Goal: Task Accomplishment & Management: Manage account settings

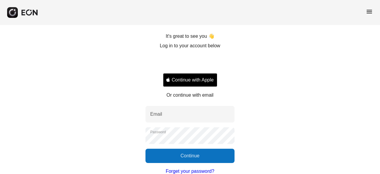
scroll to position [47, 0]
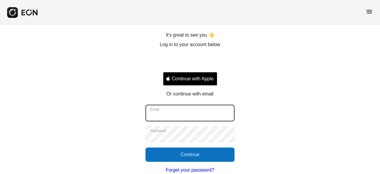
click at [220, 110] on input "Email" at bounding box center [189, 112] width 89 height 17
type input "**********"
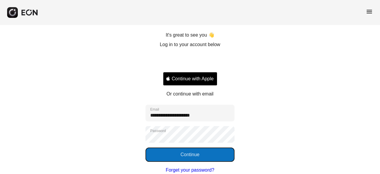
click at [216, 158] on button "Continue" at bounding box center [189, 154] width 89 height 14
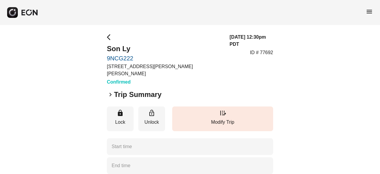
type time "**********"
click at [109, 39] on span "arrow_back_ios" at bounding box center [110, 37] width 7 height 7
click at [369, 12] on span "menu" at bounding box center [369, 11] width 7 height 7
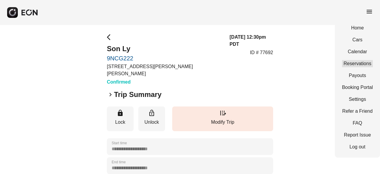
click at [362, 63] on link "Reservations" at bounding box center [357, 63] width 31 height 7
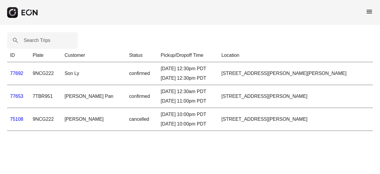
click at [17, 121] on link "75108" at bounding box center [16, 118] width 13 height 5
click at [18, 92] on td "77653" at bounding box center [18, 96] width 23 height 23
click at [19, 97] on link "77653" at bounding box center [16, 95] width 13 height 5
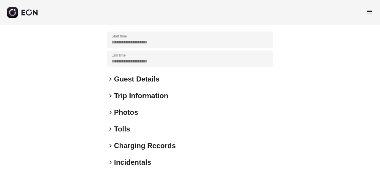
scroll to position [106, 0]
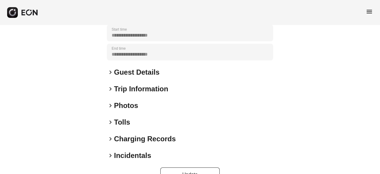
click at [129, 104] on h2 "Photos" at bounding box center [126, 105] width 24 height 9
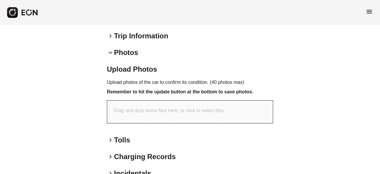
scroll to position [165, 0]
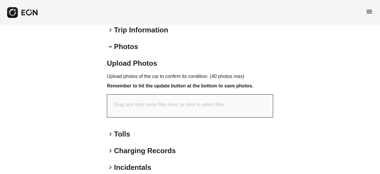
click at [244, 107] on div "Drag and drop some files here, or click to select files" at bounding box center [190, 105] width 166 height 23
type input "**********"
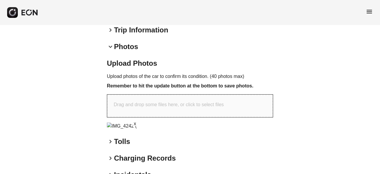
click at [157, 106] on p "Drag and drop some files here, or click to select files" at bounding box center [169, 104] width 110 height 7
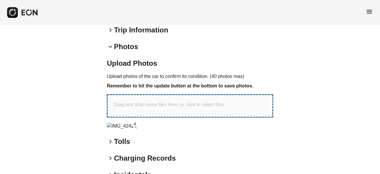
type input "**********"
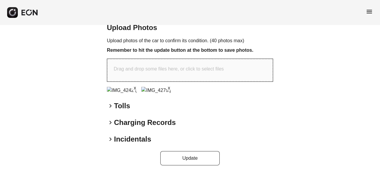
scroll to position [214, 0]
click at [250, 60] on div "Drag and drop some files here, or click to select files" at bounding box center [190, 70] width 166 height 23
type input "**********"
click at [239, 59] on div "Drag and drop some files here, or click to select files" at bounding box center [190, 70] width 166 height 23
type input "**********"
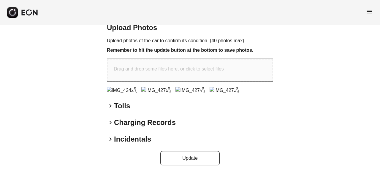
click at [244, 62] on div "Drag and drop some files here, or click to select files" at bounding box center [190, 70] width 166 height 23
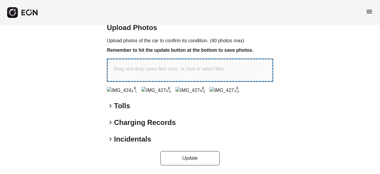
type input "**********"
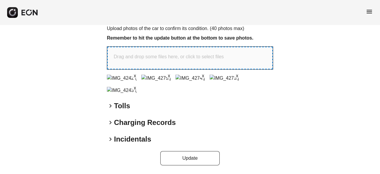
scroll to position [230, 0]
click at [250, 47] on div "Drag and drop some files here, or click to select files" at bounding box center [190, 58] width 166 height 23
type input "**********"
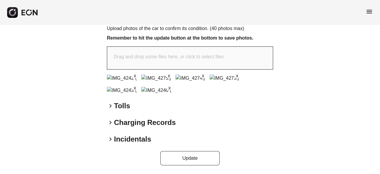
click at [236, 47] on div "Drag and drop some files here, or click to select files" at bounding box center [190, 58] width 166 height 23
type input "**********"
click at [200, 53] on p "Drag and drop some files here, or click to select files" at bounding box center [169, 56] width 110 height 7
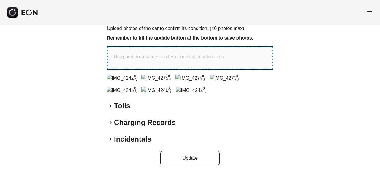
type input "**********"
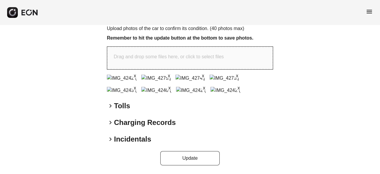
click at [227, 47] on div "Drag and drop some files here, or click to select files" at bounding box center [190, 58] width 166 height 23
type input "**********"
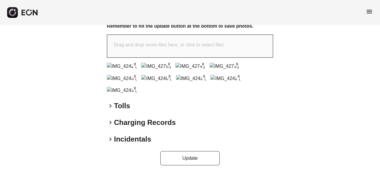
click at [224, 46] on div "Drag and drop some files here, or click to select files" at bounding box center [190, 46] width 166 height 23
type input "**********"
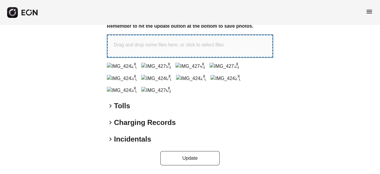
click at [249, 45] on div "Drag and drop some files here, or click to select files" at bounding box center [190, 46] width 166 height 23
type input "**********"
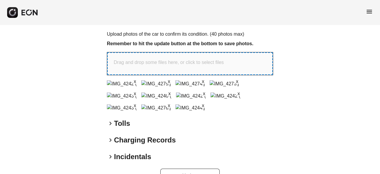
scroll to position [207, 0]
click at [207, 67] on div "Drag and drop some files here, or click to select files" at bounding box center [190, 64] width 166 height 23
type input "**********"
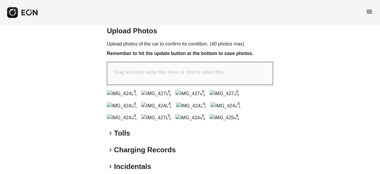
scroll to position [192, 0]
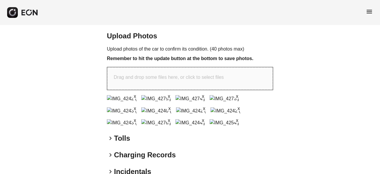
click at [221, 80] on p "Drag and drop some files here, or click to select files" at bounding box center [169, 77] width 110 height 7
type input "**********"
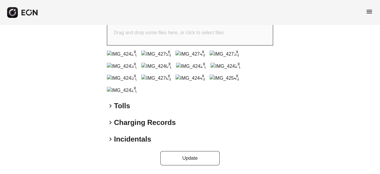
scroll to position [365, 0]
click at [191, 161] on button "Update" at bounding box center [189, 158] width 59 height 14
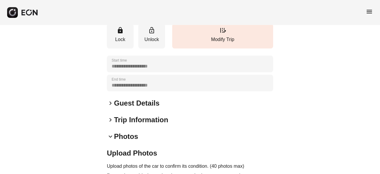
scroll to position [75, 0]
click at [134, 104] on h2 "Guest Details" at bounding box center [136, 102] width 45 height 9
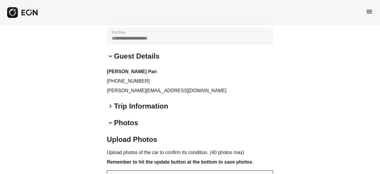
scroll to position [130, 0]
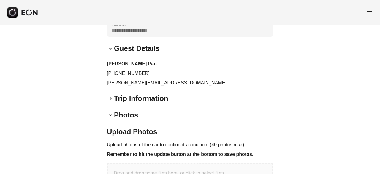
click at [136, 100] on h2 "Trip Information" at bounding box center [141, 97] width 54 height 9
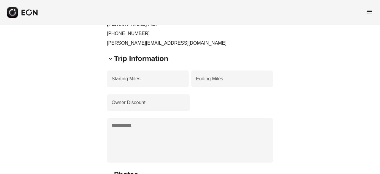
scroll to position [170, 0]
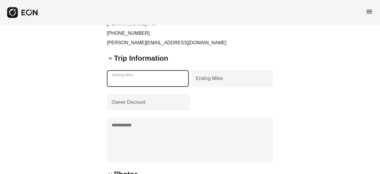
click at [138, 81] on Miles "******" at bounding box center [148, 78] width 82 height 17
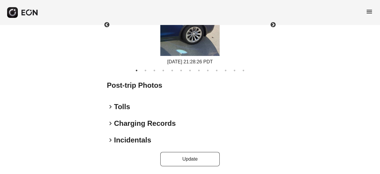
scroll to position [460, 0]
type Miles "******"
click at [196, 159] on button "Update" at bounding box center [189, 158] width 59 height 14
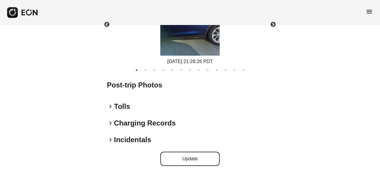
click at [181, 158] on button "Update" at bounding box center [189, 158] width 59 height 14
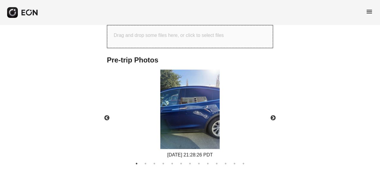
scroll to position [369, 0]
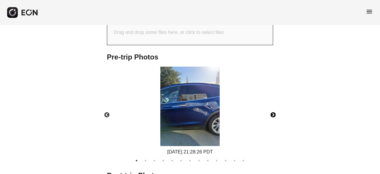
click at [271, 115] on button "Next" at bounding box center [273, 114] width 21 height 21
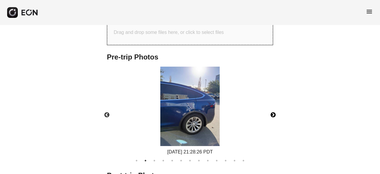
click at [273, 115] on button "Next" at bounding box center [273, 114] width 21 height 21
click at [273, 116] on button "Next" at bounding box center [273, 114] width 21 height 21
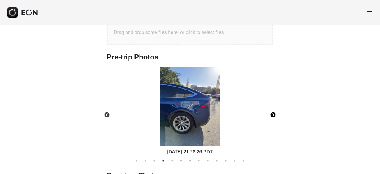
click at [274, 115] on button "Next" at bounding box center [273, 114] width 21 height 21
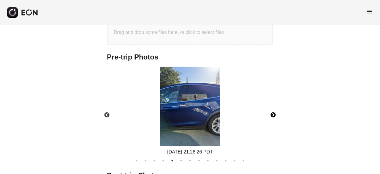
click at [276, 115] on button "Next" at bounding box center [273, 114] width 21 height 21
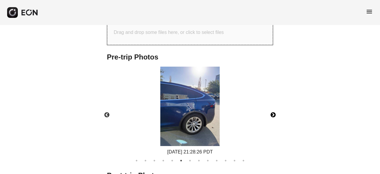
click at [274, 115] on button "Next" at bounding box center [273, 114] width 21 height 21
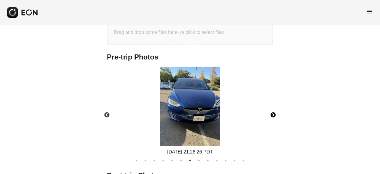
click at [272, 116] on button "Next" at bounding box center [273, 114] width 21 height 21
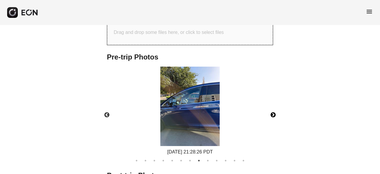
click at [272, 115] on button "Next" at bounding box center [273, 114] width 21 height 21
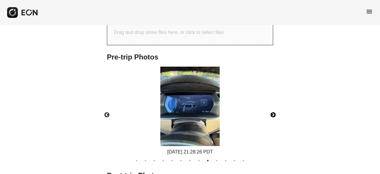
click at [273, 115] on button "Next" at bounding box center [273, 114] width 21 height 21
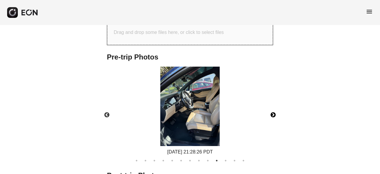
click at [274, 116] on button "Next" at bounding box center [273, 114] width 21 height 21
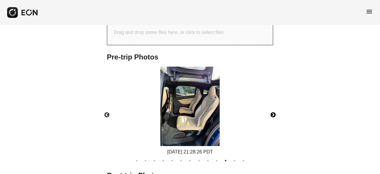
click at [272, 116] on button "Next" at bounding box center [273, 114] width 21 height 21
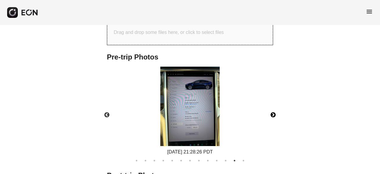
click at [273, 116] on button "Next" at bounding box center [273, 114] width 21 height 21
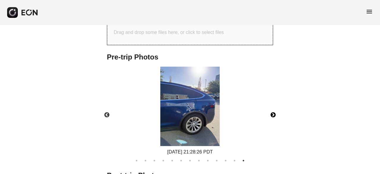
click at [275, 116] on button "Next" at bounding box center [273, 114] width 21 height 21
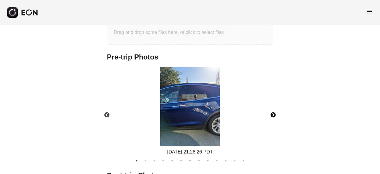
click at [272, 116] on button "Next" at bounding box center [273, 114] width 21 height 21
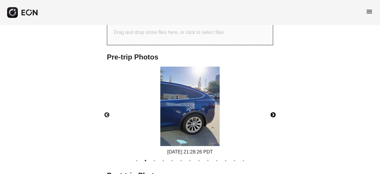
click at [270, 117] on button "Next" at bounding box center [273, 114] width 21 height 21
click at [279, 119] on button "Next" at bounding box center [273, 114] width 21 height 21
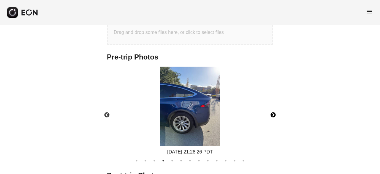
click at [276, 117] on button "Next" at bounding box center [273, 114] width 21 height 21
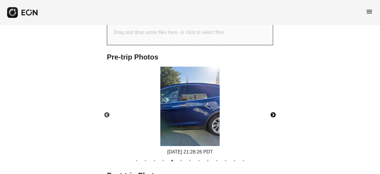
click at [273, 121] on button "Next" at bounding box center [273, 114] width 21 height 21
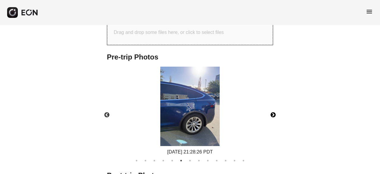
click at [273, 115] on button "Next" at bounding box center [273, 114] width 21 height 21
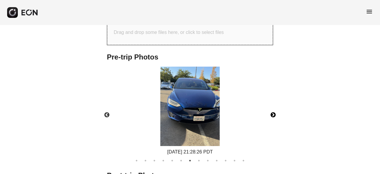
click at [271, 115] on button "Next" at bounding box center [273, 114] width 21 height 21
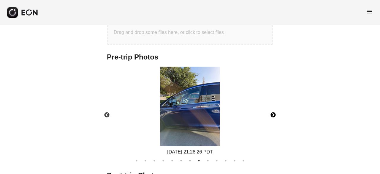
click at [273, 115] on button "Next" at bounding box center [273, 114] width 21 height 21
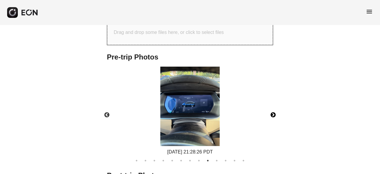
click at [273, 115] on button "Next" at bounding box center [273, 114] width 21 height 21
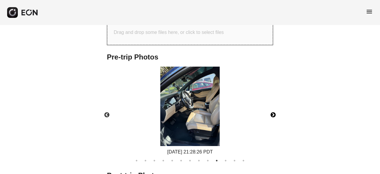
click at [273, 115] on button "Next" at bounding box center [273, 114] width 21 height 21
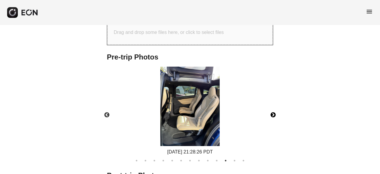
click at [274, 114] on button "Next" at bounding box center [273, 114] width 21 height 21
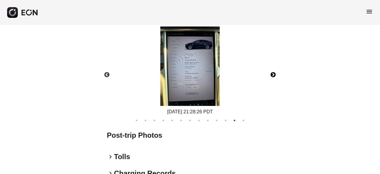
scroll to position [410, 0]
click at [273, 75] on button "Next" at bounding box center [273, 74] width 21 height 21
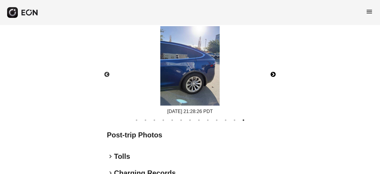
click at [272, 74] on button "Next" at bounding box center [273, 74] width 21 height 21
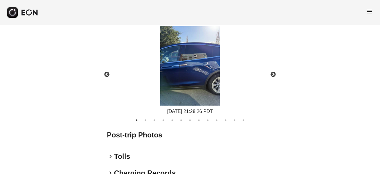
click at [272, 95] on div "[DATE] 21:28:26 PDT" at bounding box center [190, 70] width 176 height 89
click at [271, 77] on button "Next" at bounding box center [273, 74] width 21 height 21
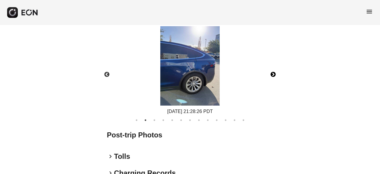
click at [273, 77] on button "Next" at bounding box center [273, 74] width 21 height 21
click at [274, 76] on button "Next" at bounding box center [273, 74] width 21 height 21
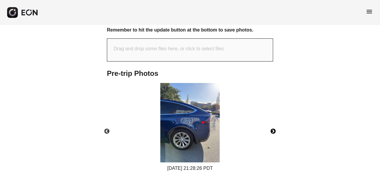
scroll to position [355, 0]
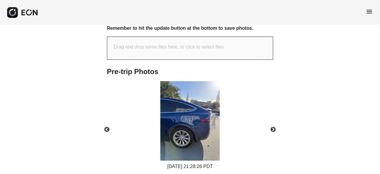
click at [246, 46] on div "Drag and drop some files here, or click to select files" at bounding box center [190, 48] width 166 height 23
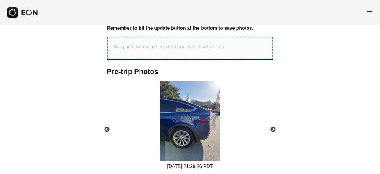
click at [239, 48] on div "Drag and drop some files here, or click to select files" at bounding box center [190, 48] width 166 height 23
type input "**********"
click at [190, 52] on div "Drag and drop some files here, or click to select files" at bounding box center [190, 48] width 166 height 23
